Goal: Find specific page/section: Find specific page/section

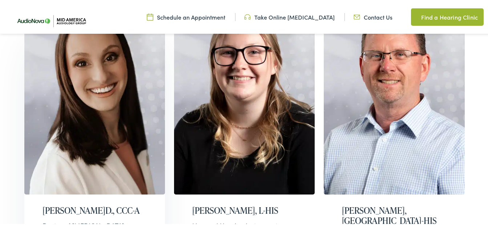
scroll to position [254, 0]
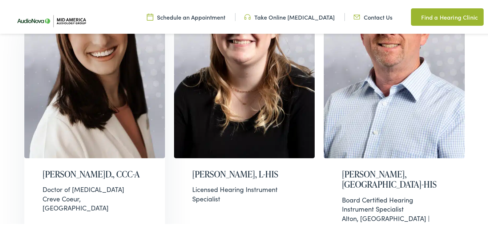
click at [91, 168] on h2 "[PERSON_NAME]D., CCC-A" at bounding box center [94, 173] width 104 height 11
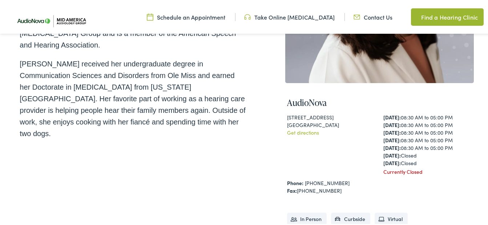
scroll to position [218, 0]
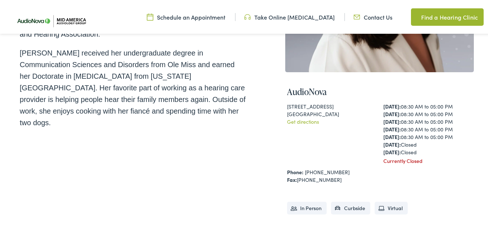
click at [446, 15] on link "Find a Hearing Clinic" at bounding box center [447, 15] width 73 height 17
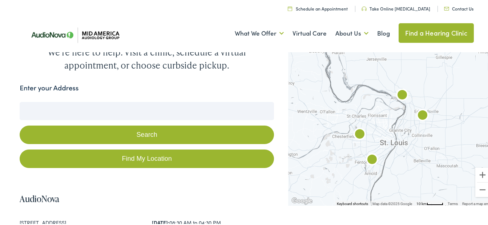
click at [60, 101] on input "Enter your Address" at bounding box center [147, 110] width 254 height 18
type input "E"
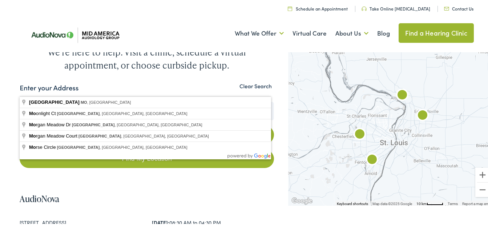
type input "Wentzville, MO, USA"
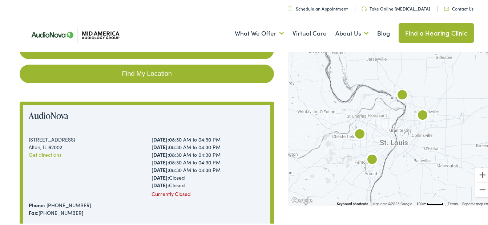
scroll to position [155, 0]
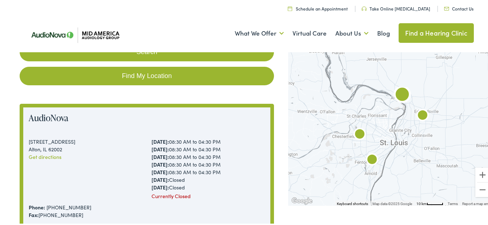
click at [42, 152] on link "Get directions" at bounding box center [45, 155] width 33 height 7
